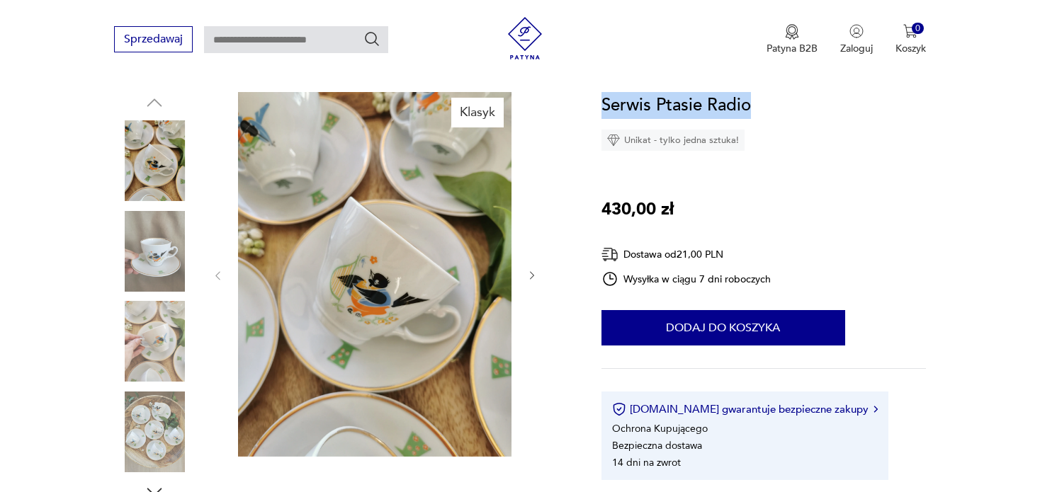
drag, startPoint x: 756, startPoint y: 109, endPoint x: 597, endPoint y: 108, distance: 158.6
copy h1 "Serwis Ptasie Radio"
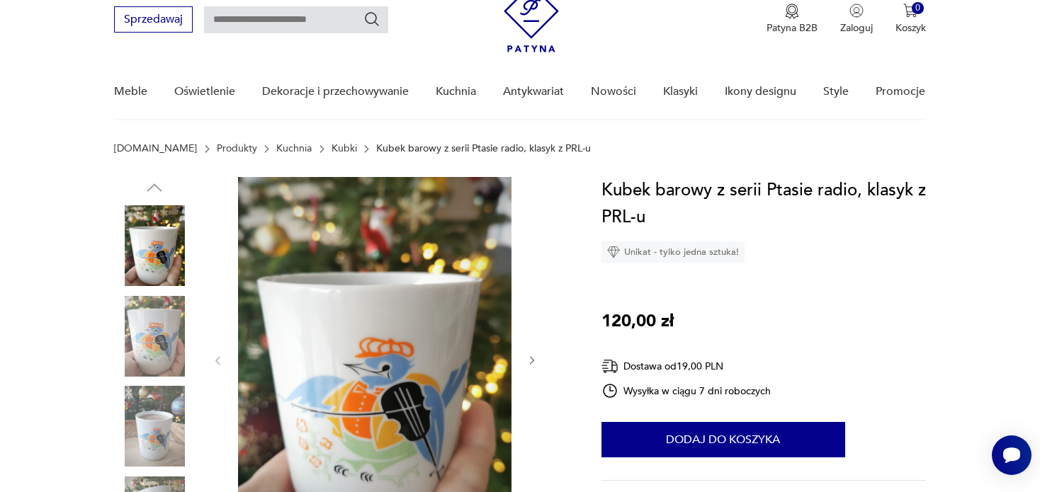
scroll to position [142, 0]
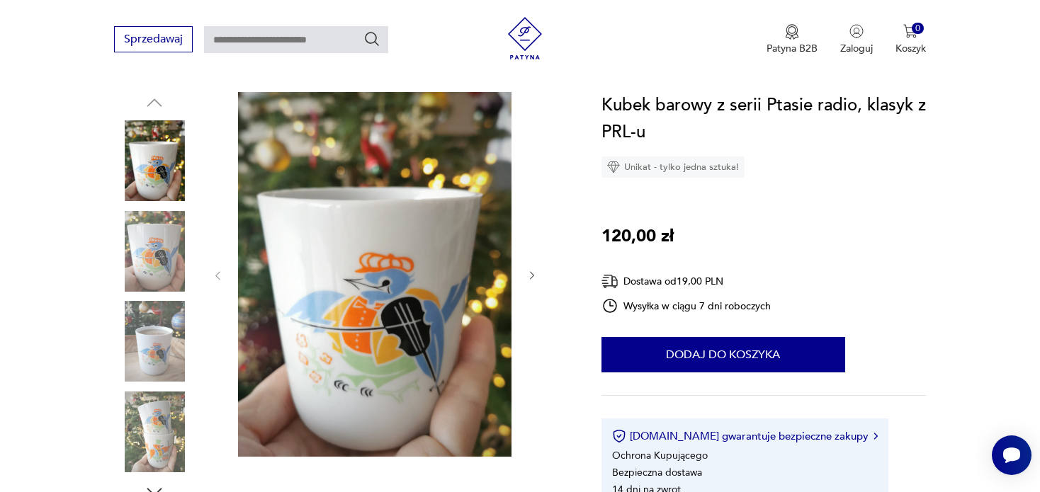
click at [135, 246] on img at bounding box center [154, 251] width 81 height 81
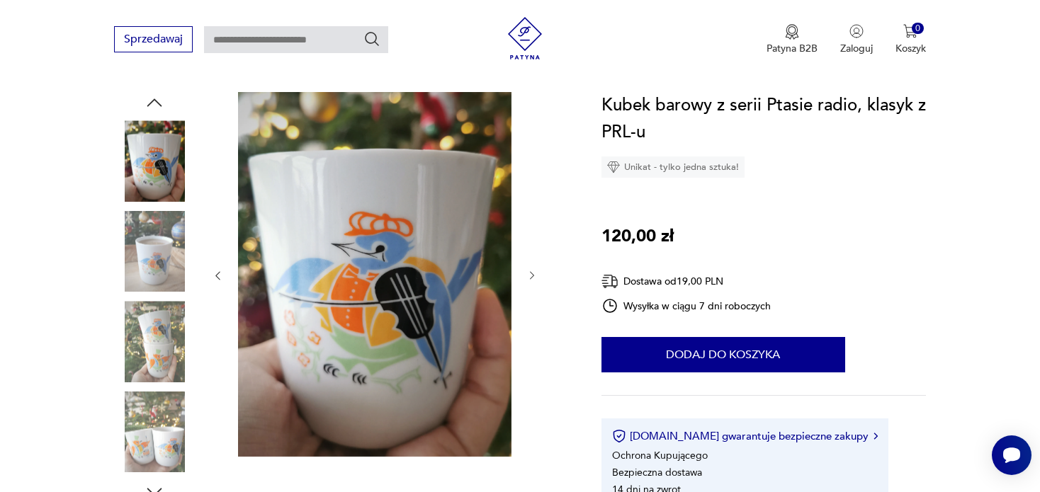
click at [158, 326] on img at bounding box center [154, 341] width 81 height 81
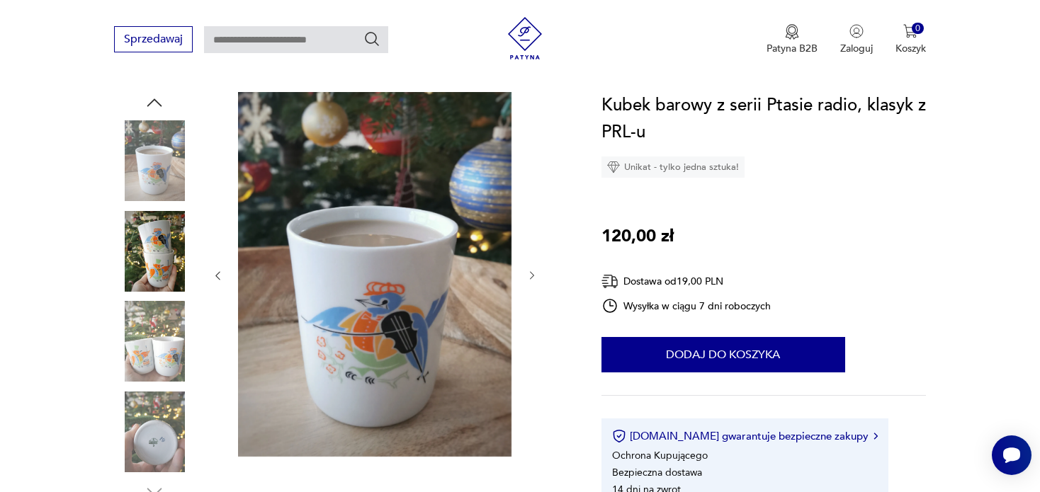
click at [155, 405] on img at bounding box center [154, 432] width 81 height 81
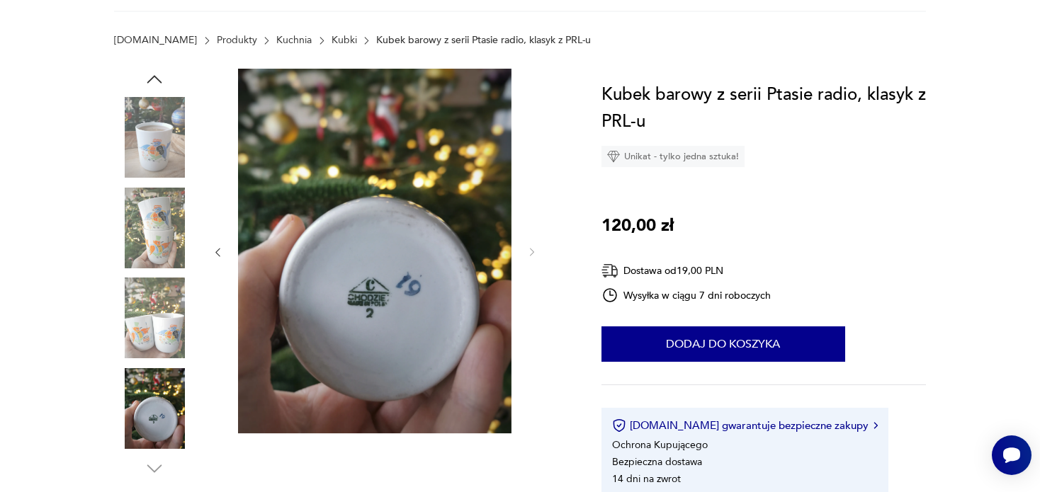
scroll to position [0, 0]
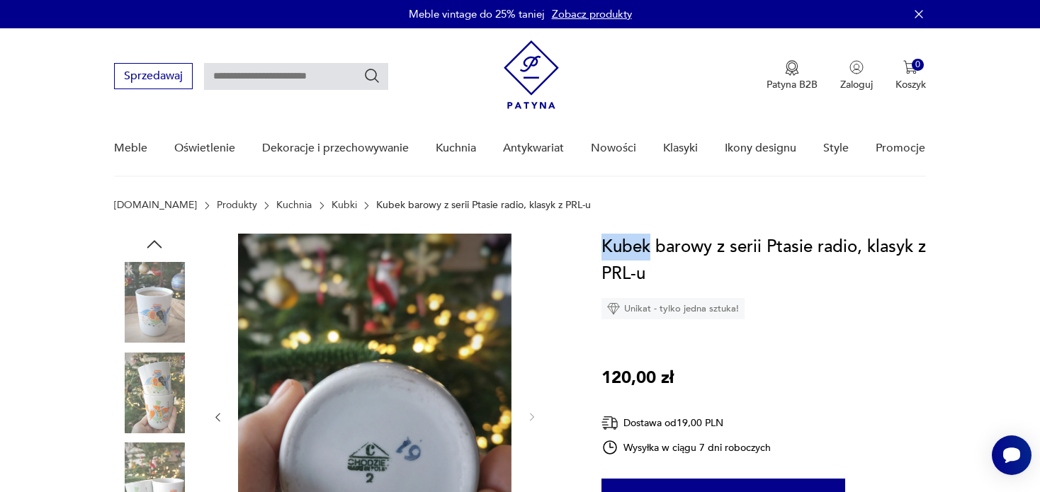
drag, startPoint x: 647, startPoint y: 244, endPoint x: 600, endPoint y: 234, distance: 47.8
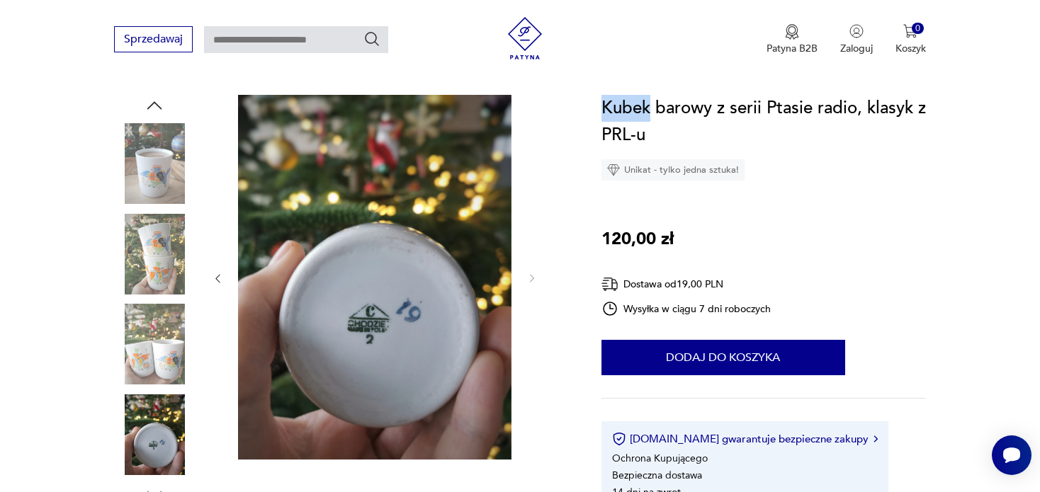
scroll to position [142, 0]
